Goal: Transaction & Acquisition: Purchase product/service

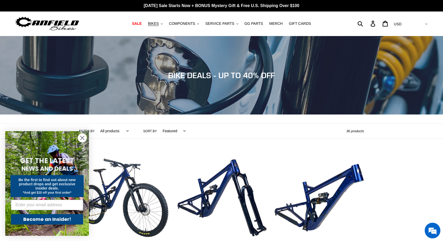
click at [84, 137] on circle "Close dialog" at bounding box center [82, 138] width 9 height 9
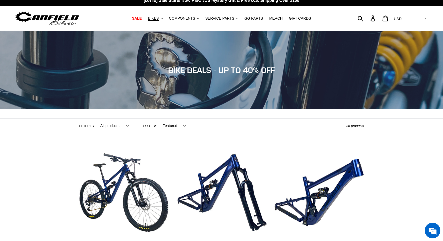
scroll to position [4, 0]
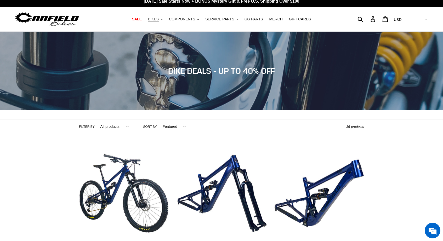
click at [159, 21] on span "BIKES" at bounding box center [153, 19] width 11 height 4
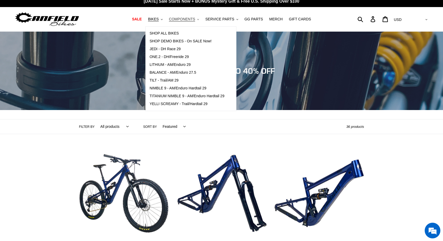
click at [189, 20] on span "COMPONENTS" at bounding box center [182, 19] width 26 height 4
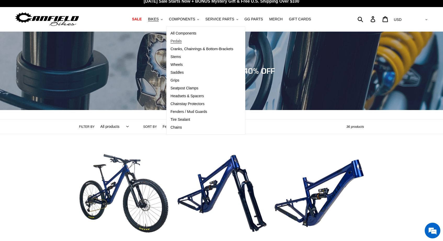
click at [178, 41] on span "Pedals" at bounding box center [175, 41] width 11 height 4
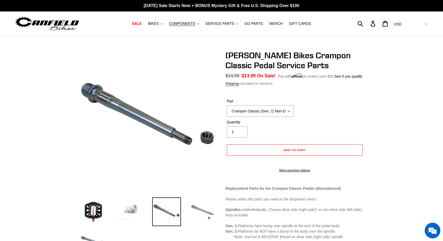
scroll to position [83, 0]
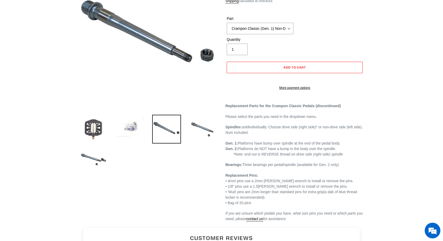
click at [93, 130] on img at bounding box center [93, 129] width 29 height 29
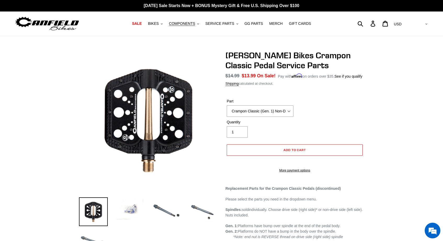
scroll to position [0, 0]
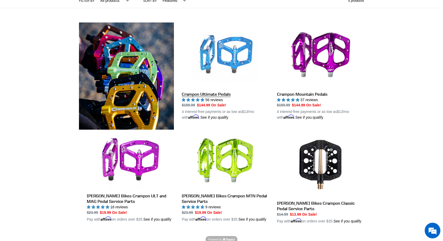
click at [220, 94] on link "Crampon Ultimate Pedals" at bounding box center [225, 71] width 87 height 98
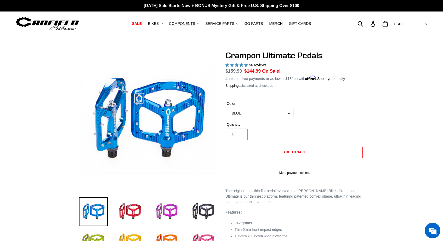
select select "highest-rating"
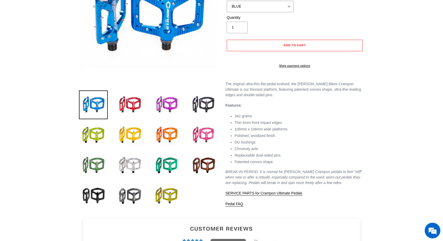
scroll to position [106, 0]
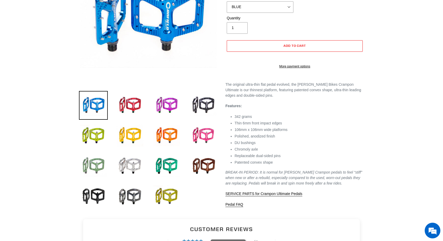
click at [99, 169] on img at bounding box center [93, 166] width 29 height 29
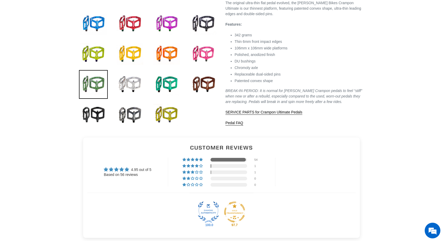
scroll to position [189, 0]
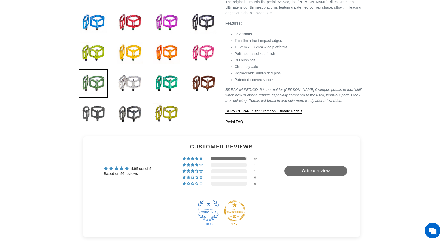
click at [97, 114] on img at bounding box center [93, 113] width 29 height 29
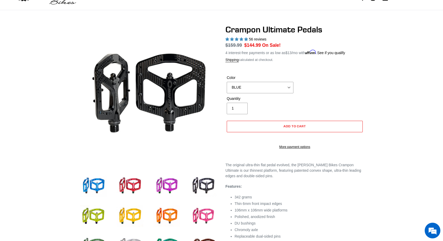
scroll to position [24, 0]
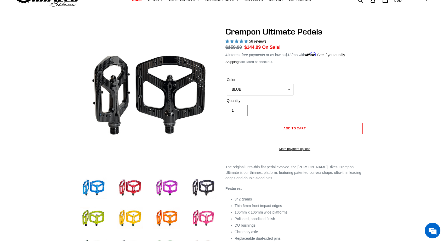
click at [285, 90] on select "BLUE RED PURPLE STEALTH BRONZE GREY [GEOGRAPHIC_DATA] BLACK POLISHED [GEOGRAPHI…" at bounding box center [260, 89] width 67 height 11
click at [286, 87] on select "BLUE RED PURPLE STEALTH BRONZE GREY [GEOGRAPHIC_DATA] BLACK POLISHED [GEOGRAPHI…" at bounding box center [260, 89] width 67 height 11
click at [227, 84] on select "BLUE RED PURPLE STEALTH BRONZE GREY [GEOGRAPHIC_DATA] BLACK POLISHED [GEOGRAPHI…" at bounding box center [260, 89] width 67 height 11
click at [281, 89] on select "BLUE RED PURPLE STEALTH BRONZE GREY [GEOGRAPHIC_DATA] BLACK POLISHED [GEOGRAPHI…" at bounding box center [260, 89] width 67 height 11
click at [227, 84] on select "BLUE RED PURPLE STEALTH BRONZE GREY [GEOGRAPHIC_DATA] BLACK POLISHED [GEOGRAPHI…" at bounding box center [260, 89] width 67 height 11
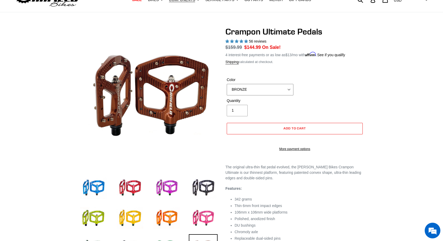
click at [285, 89] on select "BLUE RED PURPLE STEALTH BRONZE GREY [GEOGRAPHIC_DATA] BLACK POLISHED [GEOGRAPHI…" at bounding box center [260, 89] width 67 height 11
click at [227, 84] on select "BLUE RED PURPLE STEALTH BRONZE GREY [GEOGRAPHIC_DATA] BLACK POLISHED [GEOGRAPHI…" at bounding box center [260, 89] width 67 height 11
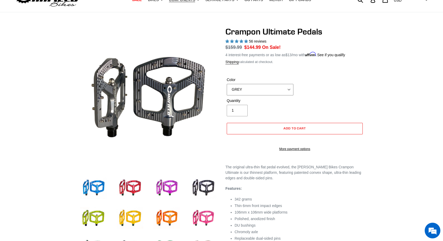
click at [286, 88] on select "BLUE RED PURPLE STEALTH BRONZE GREY [GEOGRAPHIC_DATA] BLACK POLISHED [GEOGRAPHI…" at bounding box center [260, 89] width 67 height 11
click at [289, 91] on select "BLUE RED PURPLE STEALTH BRONZE GREY [GEOGRAPHIC_DATA] BLACK POLISHED [GEOGRAPHI…" at bounding box center [260, 89] width 67 height 11
click at [227, 84] on select "BLUE RED PURPLE STEALTH BRONZE GREY [GEOGRAPHIC_DATA] BLACK POLISHED [GEOGRAPHI…" at bounding box center [260, 89] width 67 height 11
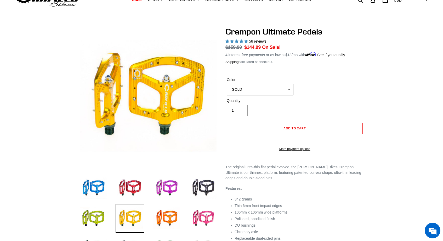
click at [287, 94] on select "BLUE RED PURPLE STEALTH BRONZE GREY [GEOGRAPHIC_DATA] BLACK POLISHED [GEOGRAPHI…" at bounding box center [260, 89] width 67 height 11
click at [227, 84] on select "BLUE RED PURPLE STEALTH BRONZE GREY [GEOGRAPHIC_DATA] BLACK POLISHED [GEOGRAPHI…" at bounding box center [260, 89] width 67 height 11
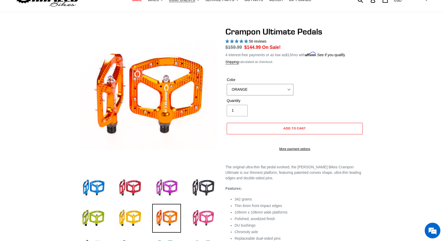
click at [284, 87] on select "BLUE RED PURPLE STEALTH BRONZE GREY [GEOGRAPHIC_DATA] BLACK POLISHED [GEOGRAPHI…" at bounding box center [260, 89] width 67 height 11
select select "STEALTH"
click at [227, 84] on select "BLUE RED PURPLE STEALTH BRONZE GREY [GEOGRAPHIC_DATA] BLACK POLISHED [GEOGRAPHI…" at bounding box center [260, 89] width 67 height 11
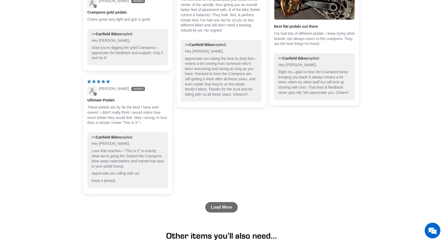
scroll to position [688, 0]
